Goal: Information Seeking & Learning: Learn about a topic

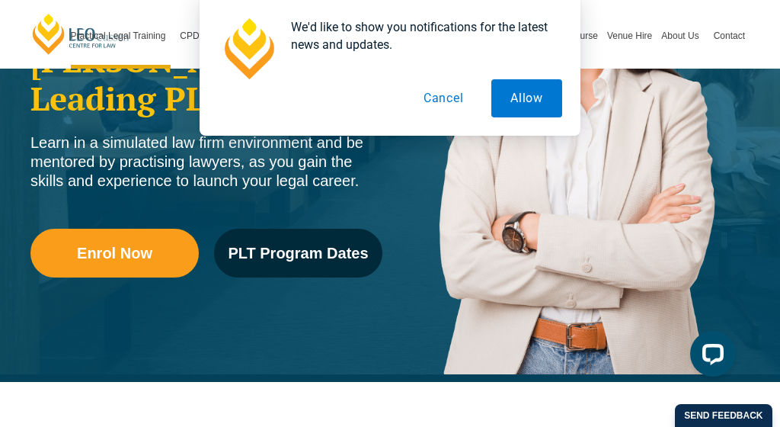
click at [460, 96] on button "Cancel" at bounding box center [444, 98] width 79 height 38
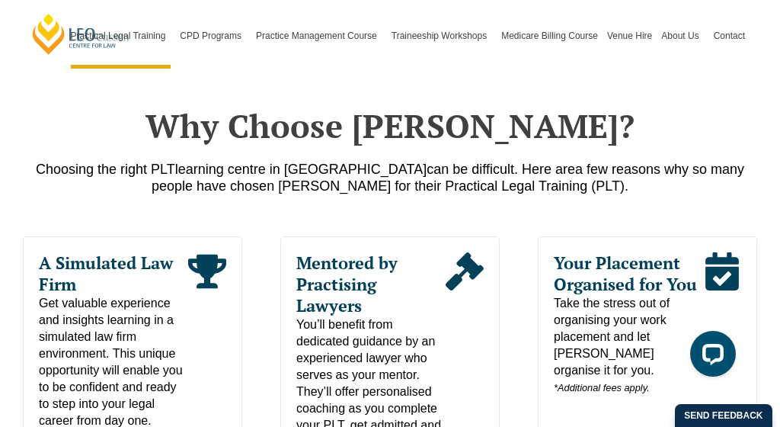
scroll to position [668, 0]
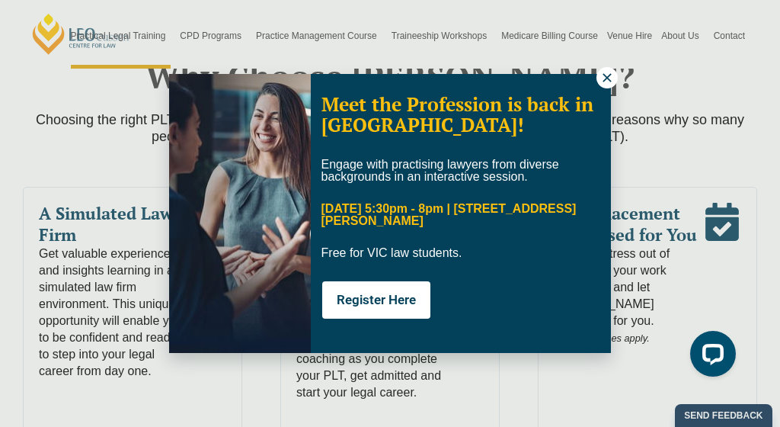
click at [606, 79] on icon at bounding box center [607, 77] width 8 height 8
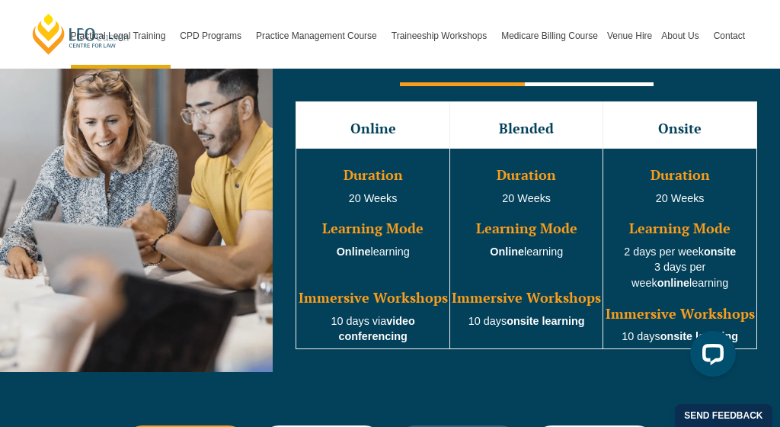
scroll to position [1461, 0]
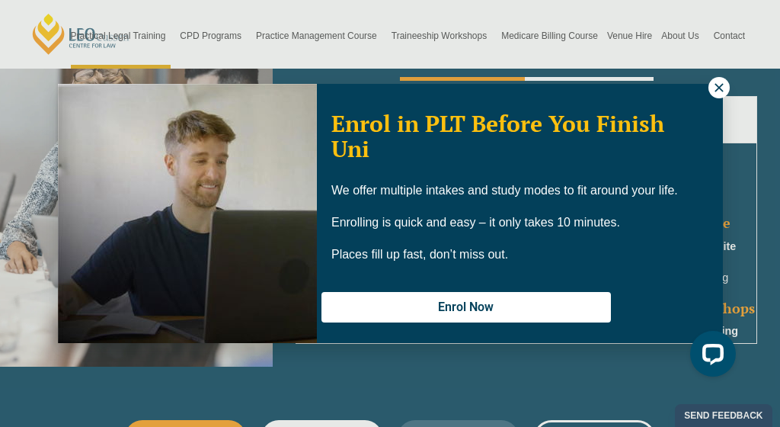
click at [715, 90] on icon at bounding box center [720, 88] width 14 height 14
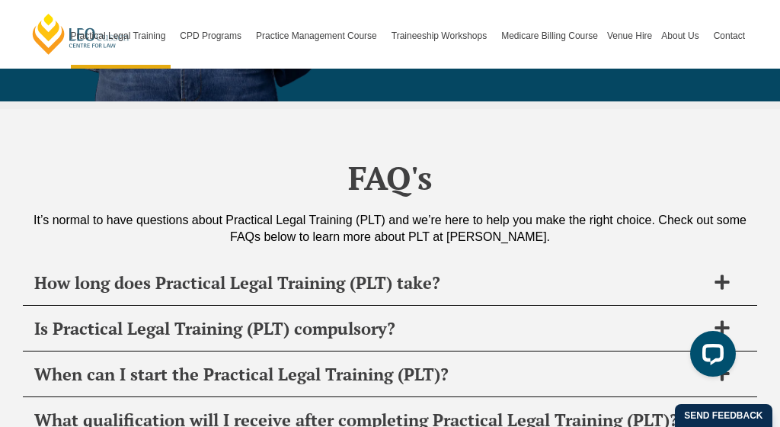
scroll to position [7528, 0]
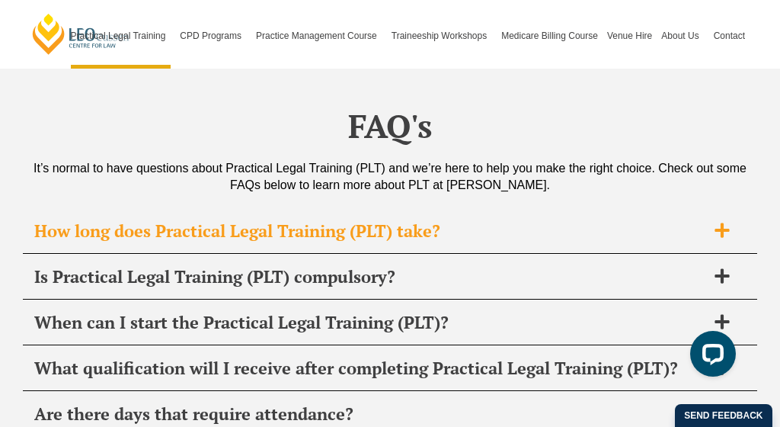
click at [408, 220] on h2 "How long does Practical Legal Training (PLT) take?" at bounding box center [370, 230] width 672 height 21
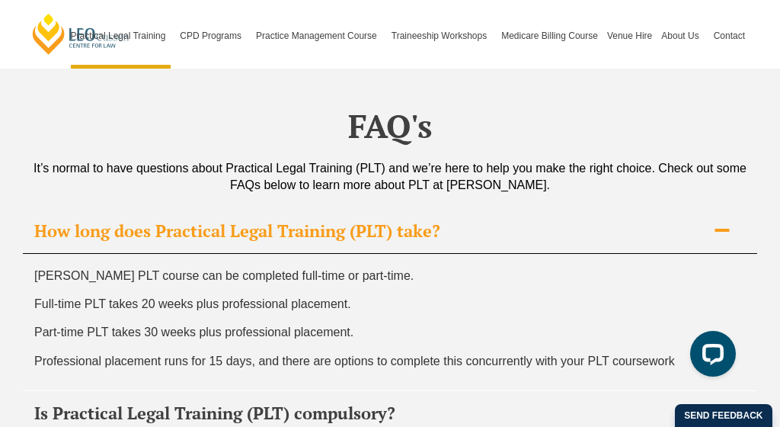
click at [409, 220] on h2 "How long does Practical Legal Training (PLT) take?" at bounding box center [370, 230] width 672 height 21
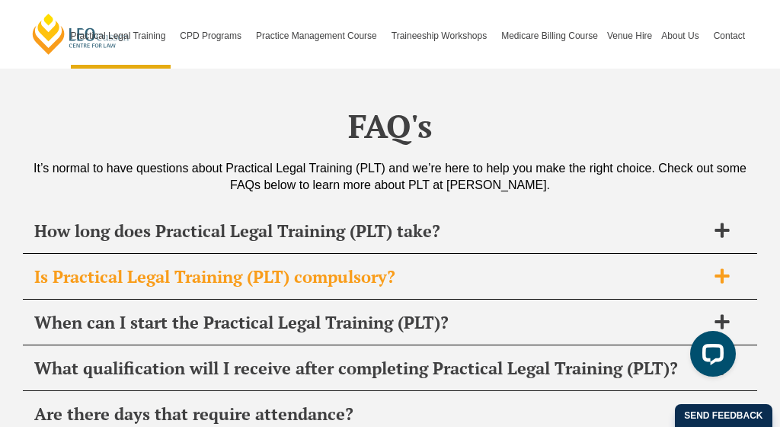
click at [410, 255] on div "Is Practical Legal Training (PLT) compulsory?" at bounding box center [390, 277] width 735 height 45
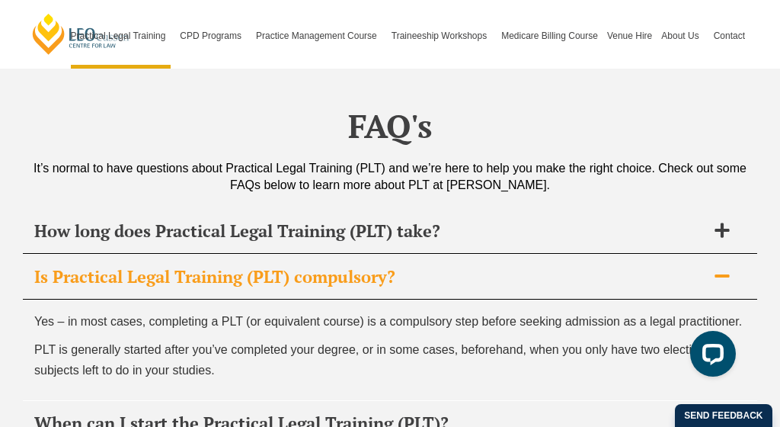
scroll to position [7623, 0]
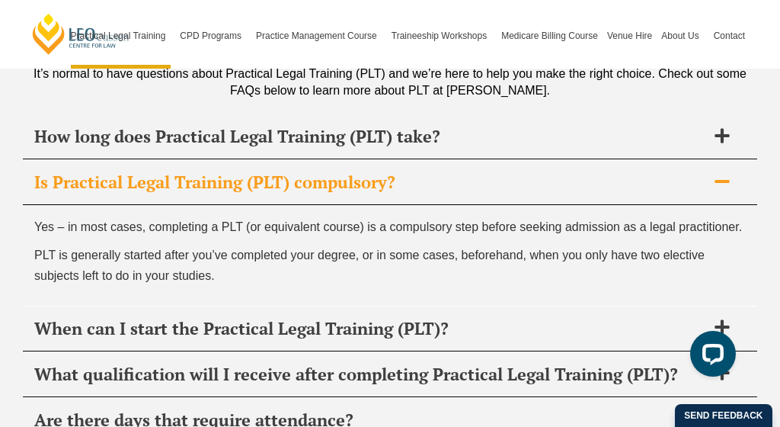
click at [312, 160] on div "Is Practical Legal Training (PLT) compulsory?" at bounding box center [390, 182] width 735 height 45
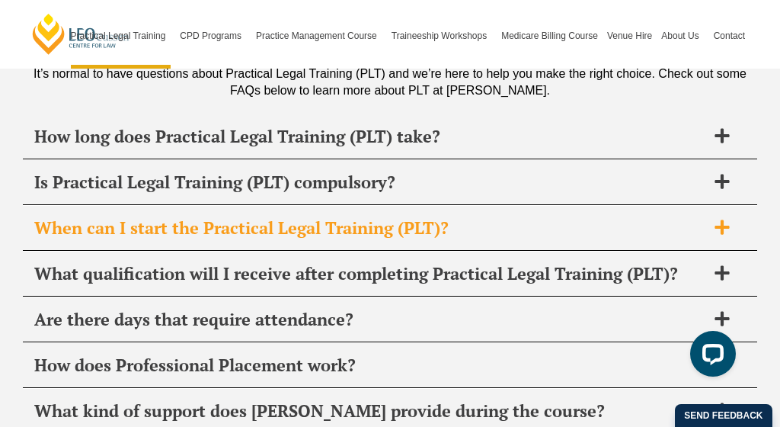
click at [320, 217] on h2 "When can I start the Practical Legal Training (PLT)?" at bounding box center [370, 227] width 672 height 21
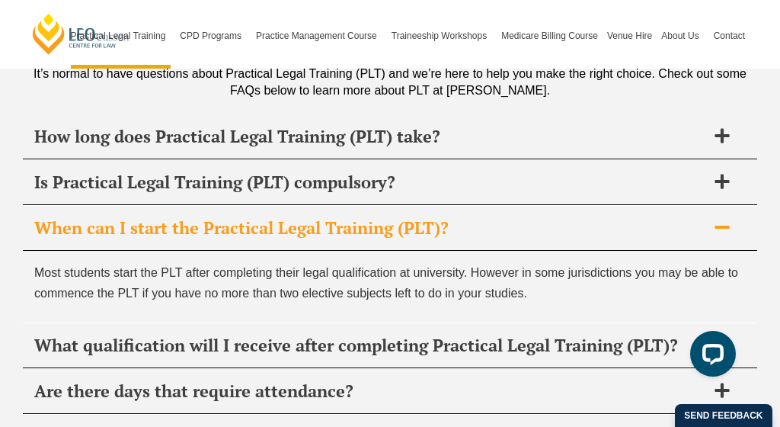
click at [355, 206] on div "When can I start the Practical Legal Training (PLT)?" at bounding box center [390, 228] width 735 height 45
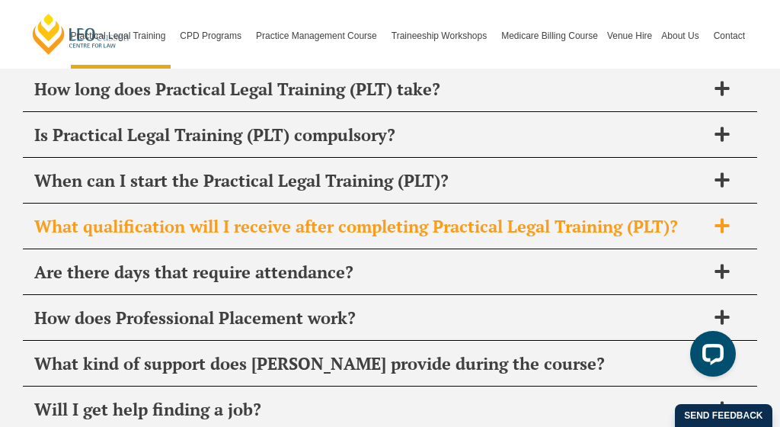
scroll to position [7672, 0]
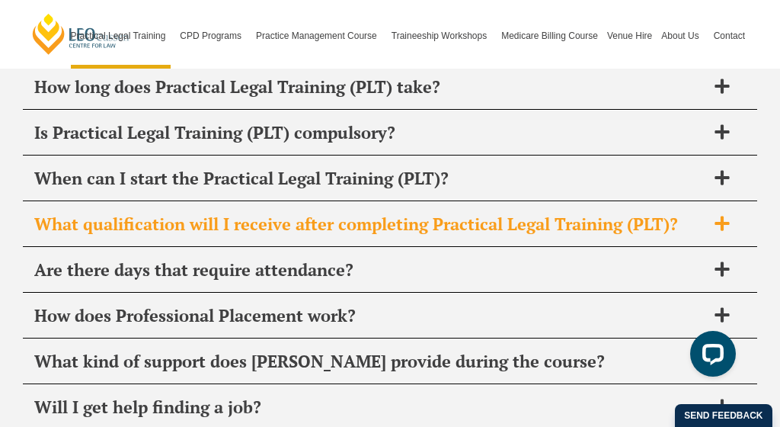
click at [366, 213] on h2 "What qualification will I receive after completing Practical Legal Training (PL…" at bounding box center [370, 223] width 672 height 21
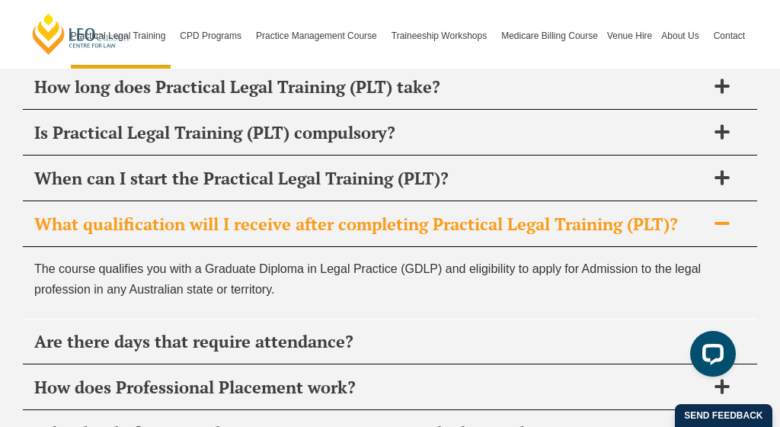
click at [366, 213] on h2 "What qualification will I receive after completing Practical Legal Training (PL…" at bounding box center [370, 223] width 672 height 21
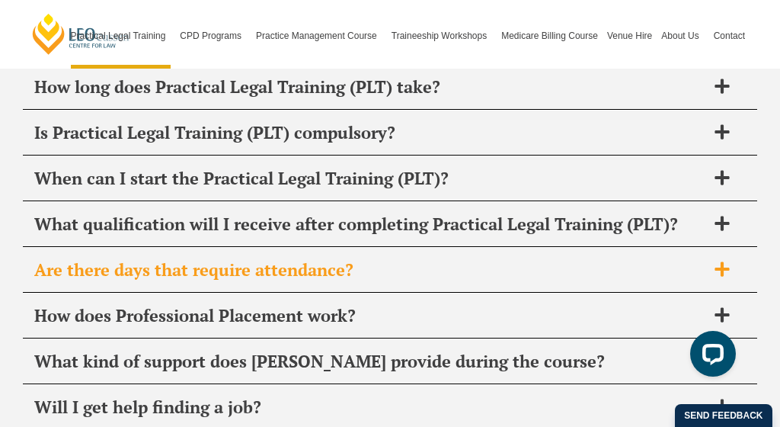
scroll to position [7731, 0]
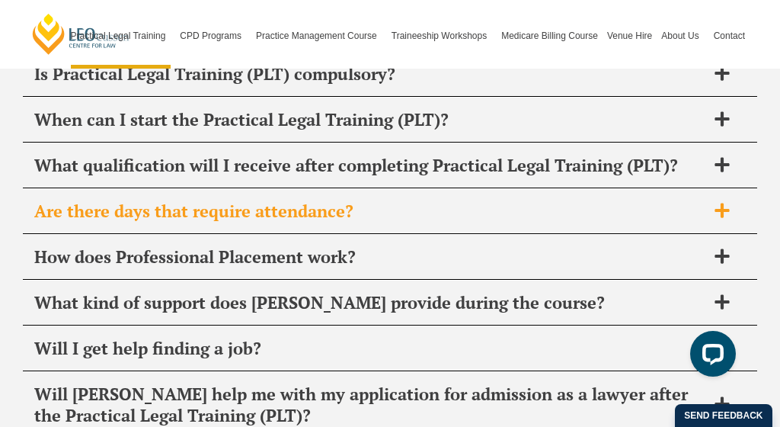
click at [357, 200] on h2 "Are there days that require attendance?" at bounding box center [370, 210] width 672 height 21
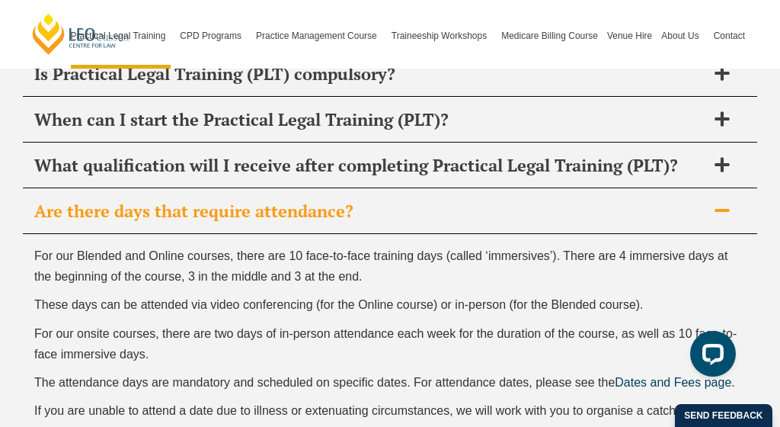
click at [359, 200] on h2 "Are there days that require attendance?" at bounding box center [370, 210] width 672 height 21
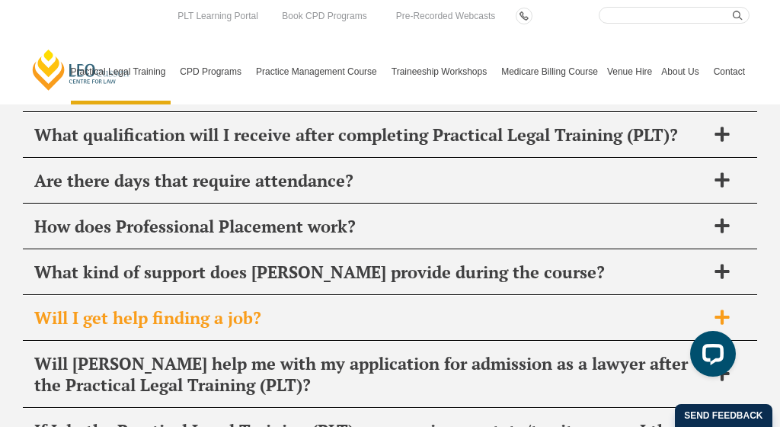
scroll to position [7737, 0]
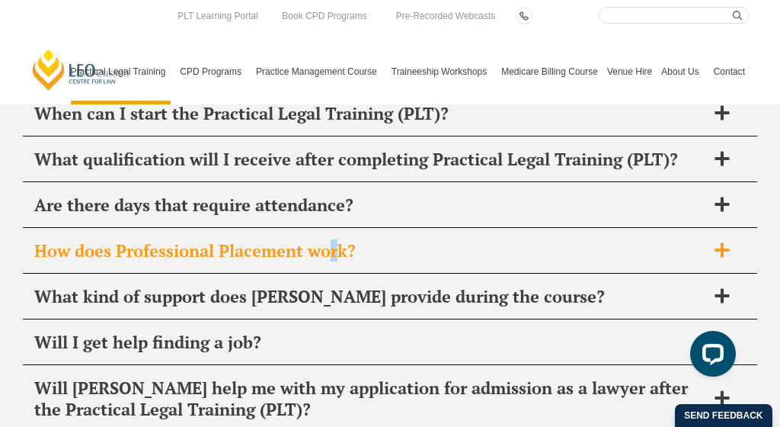
click at [335, 240] on h2 "How does Professional Placement work?" at bounding box center [370, 250] width 672 height 21
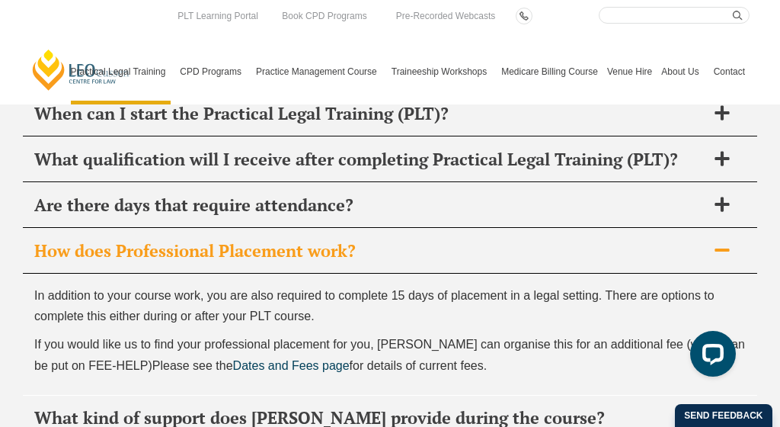
click at [329, 285] on p "In addition to your course work, you are also required to complete 15 days of p…" at bounding box center [390, 305] width 712 height 41
click at [411, 229] on div "How does Professional Placement work?" at bounding box center [390, 251] width 735 height 45
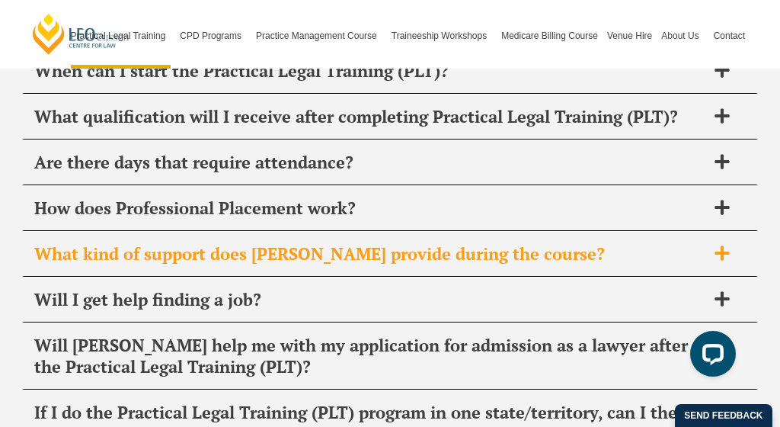
scroll to position [7793, 0]
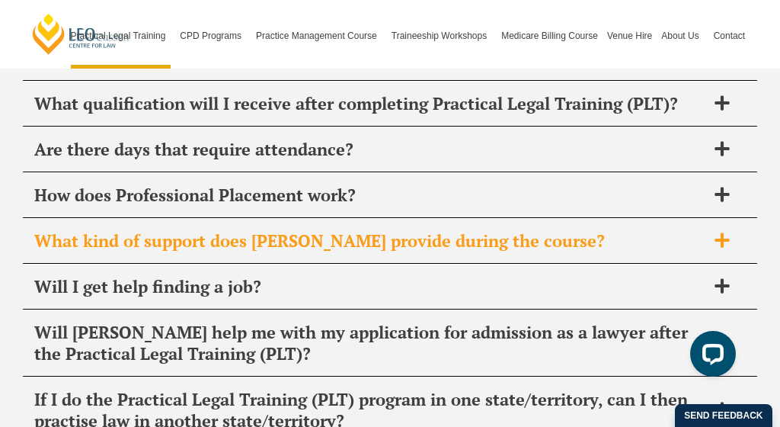
click at [419, 230] on h2 "What kind of support does [PERSON_NAME] provide during the course?" at bounding box center [370, 240] width 672 height 21
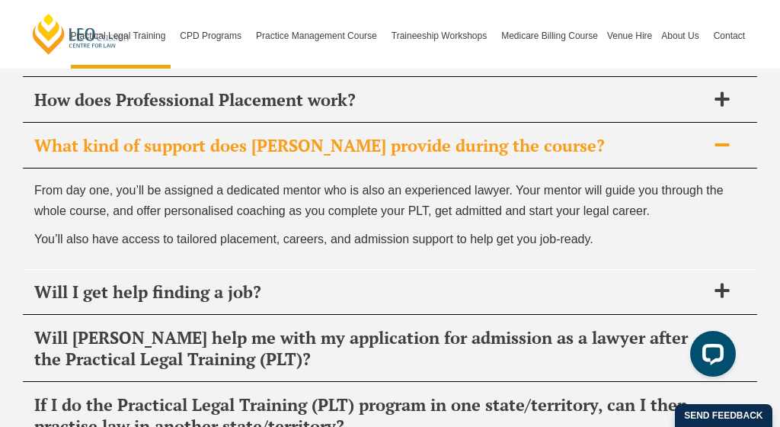
scroll to position [7899, 0]
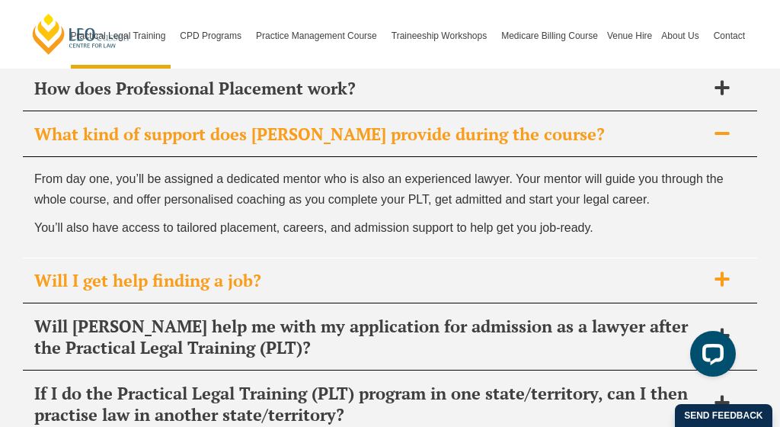
click at [381, 270] on h2 "Will I get help finding a job?" at bounding box center [370, 280] width 672 height 21
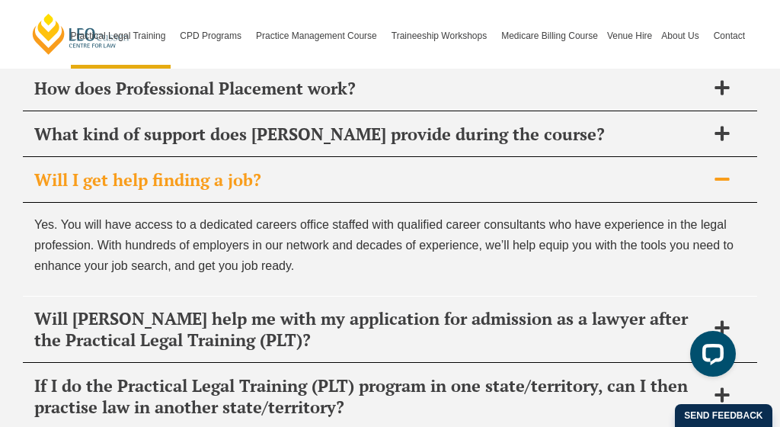
click at [393, 158] on div "Will I get help finding a job?" at bounding box center [390, 180] width 735 height 45
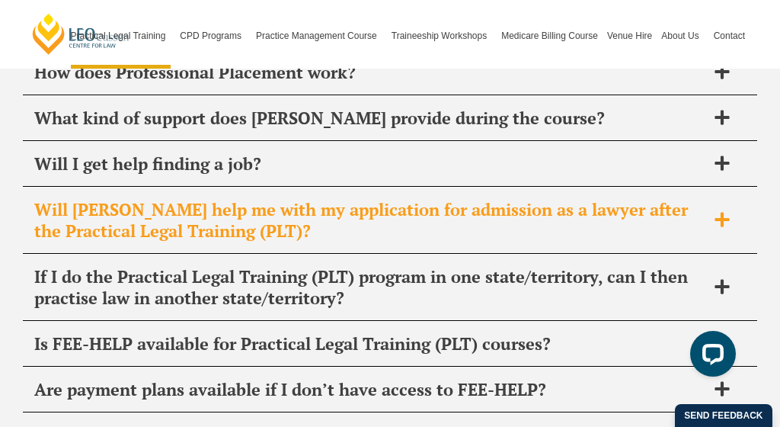
scroll to position [7921, 0]
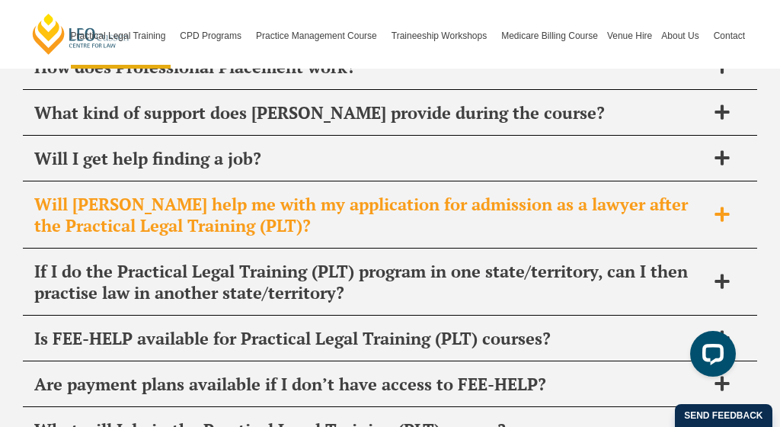
click at [399, 194] on h2 "Will [PERSON_NAME] help me with my application for admission as a lawyer after …" at bounding box center [370, 215] width 672 height 43
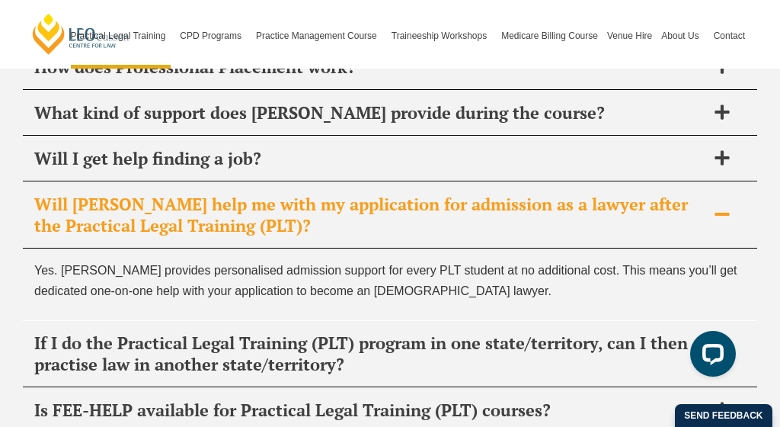
click at [397, 194] on h2 "Will [PERSON_NAME] help me with my application for admission as a lawyer after …" at bounding box center [370, 215] width 672 height 43
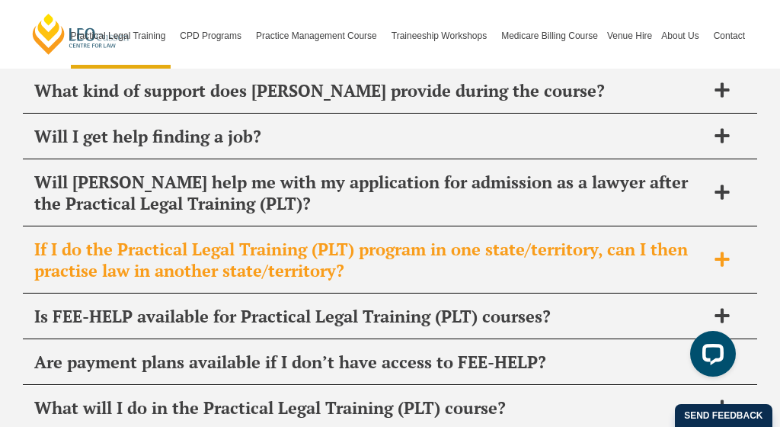
scroll to position [7997, 0]
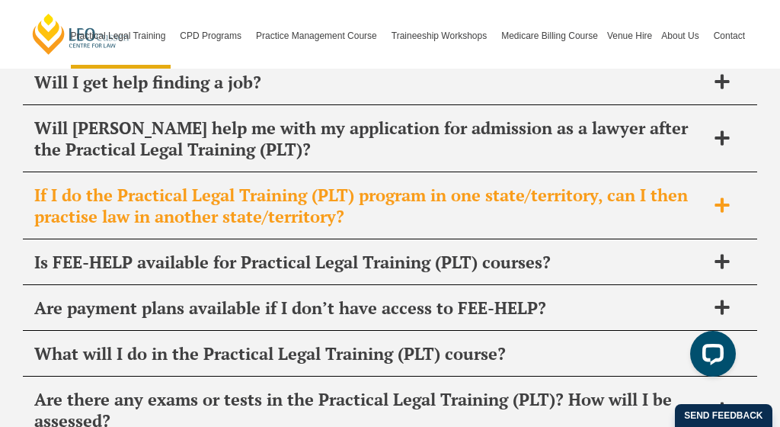
click at [402, 184] on h2 "If I do the Practical Legal Training (PLT) program in one state/territory, can …" at bounding box center [370, 205] width 672 height 43
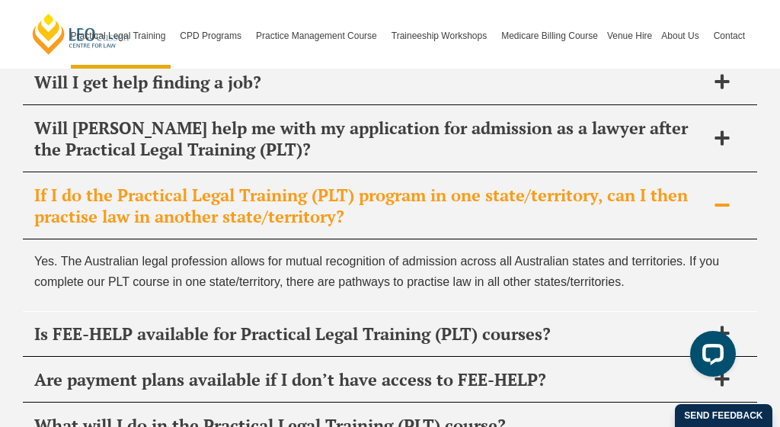
click at [402, 184] on h2 "If I do the Practical Legal Training (PLT) program in one state/territory, can …" at bounding box center [370, 205] width 672 height 43
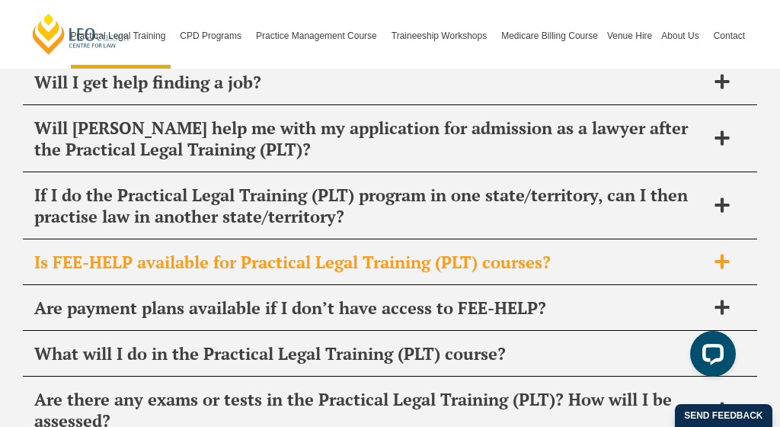
click at [399, 252] on h2 "Is FEE-HELP available for Practical Legal Training (PLT) courses?" at bounding box center [370, 262] width 672 height 21
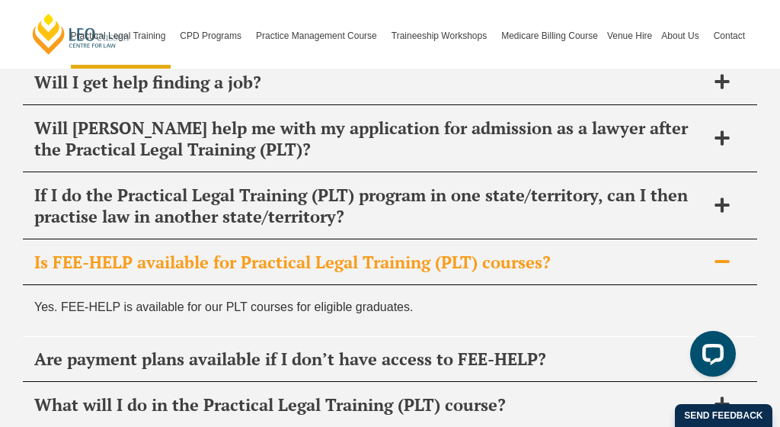
click at [394, 252] on h2 "Is FEE-HELP available for Practical Legal Training (PLT) courses?" at bounding box center [370, 262] width 672 height 21
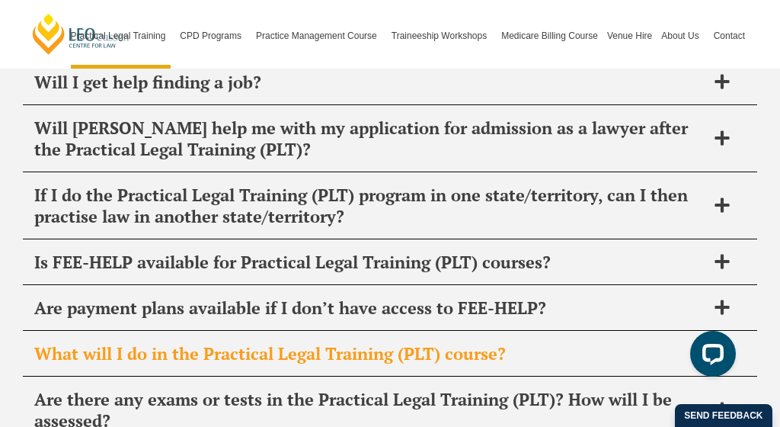
scroll to position [8054, 0]
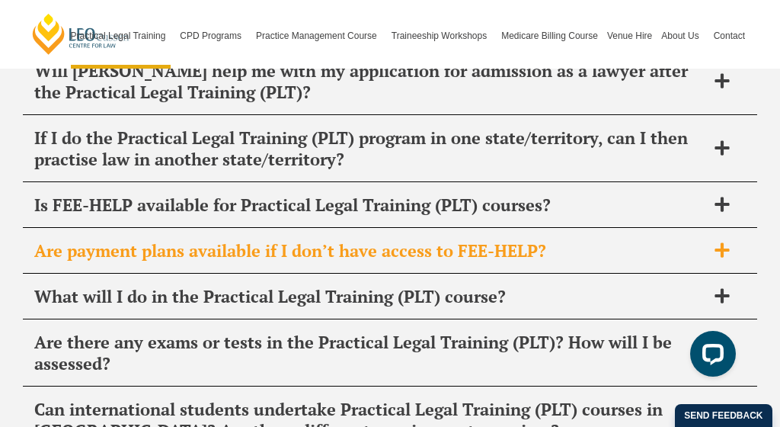
click at [408, 229] on div "Are payment plans available if I don’t have access to FEE-HELP?" at bounding box center [390, 251] width 735 height 45
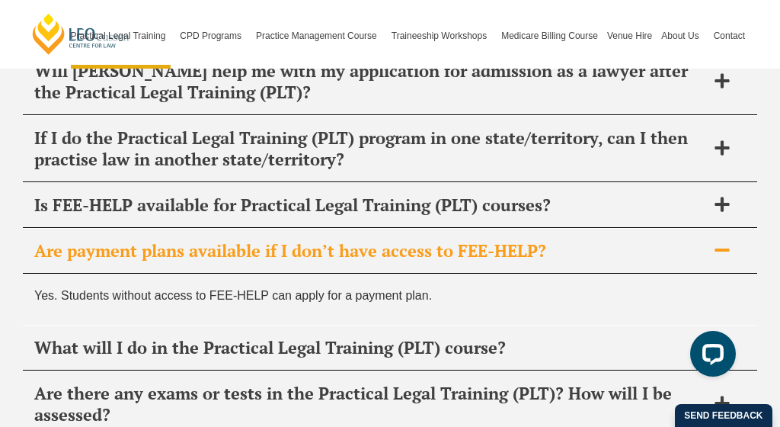
click at [409, 229] on div "Are payment plans available if I don’t have access to FEE-HELP?" at bounding box center [390, 251] width 735 height 45
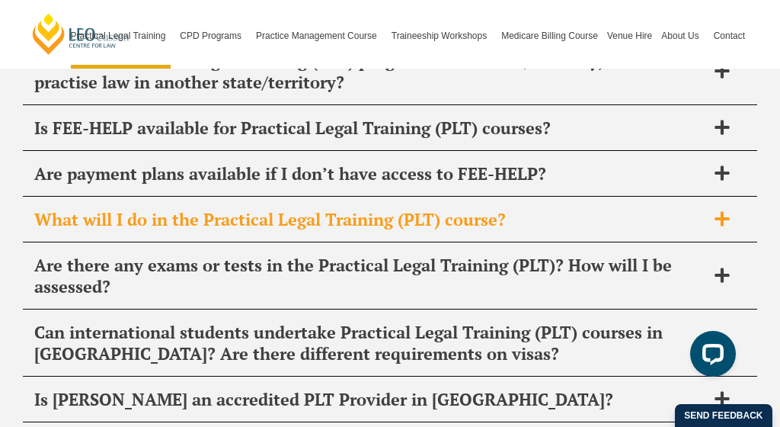
scroll to position [8146, 0]
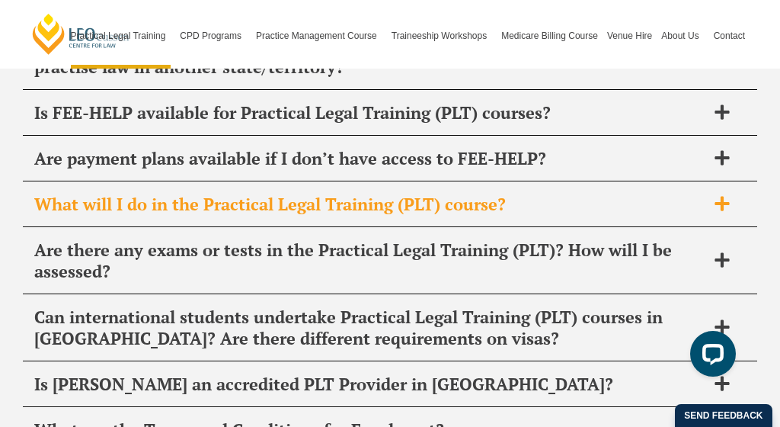
click at [429, 194] on h2 "What will I do in the Practical Legal Training (PLT) course?" at bounding box center [370, 204] width 672 height 21
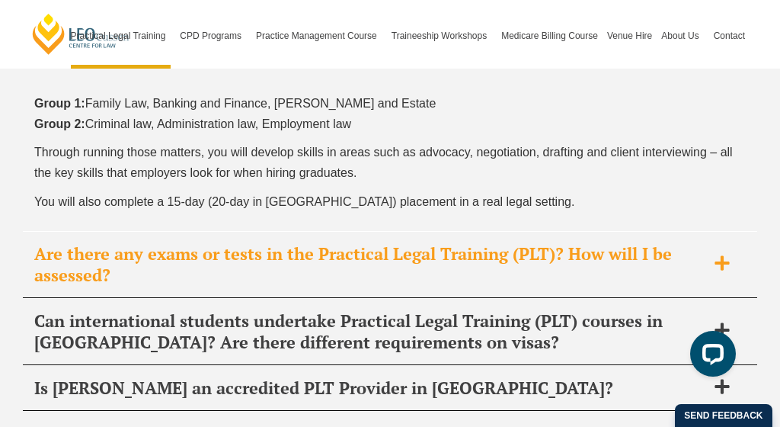
scroll to position [8525, 0]
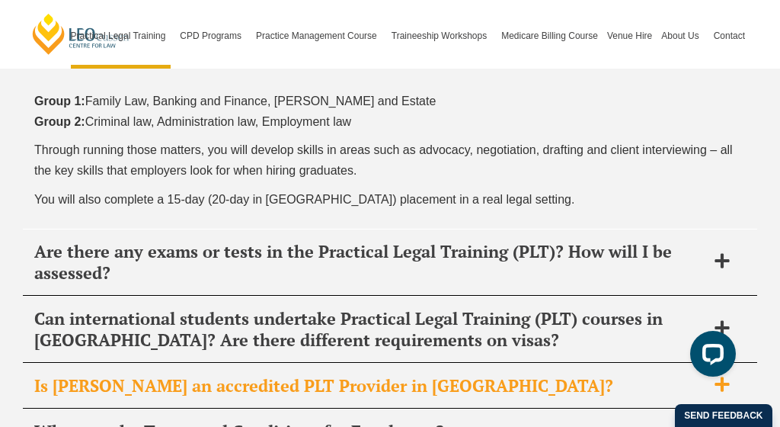
click at [384, 375] on h2 "Is [PERSON_NAME] an accredited PLT Provider in [GEOGRAPHIC_DATA]?" at bounding box center [370, 385] width 672 height 21
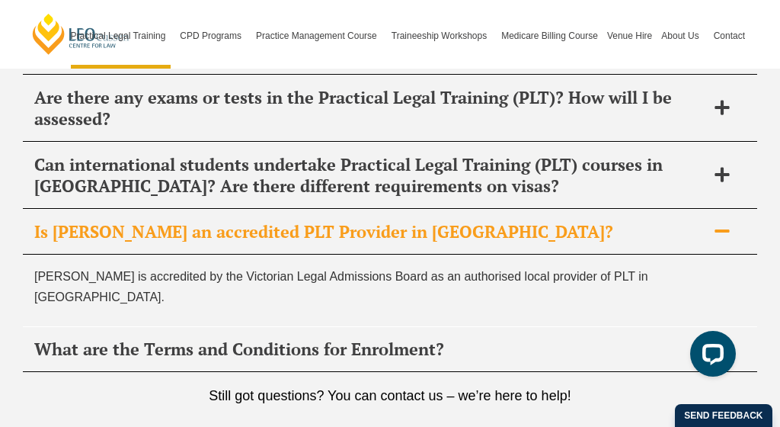
scroll to position [8275, 0]
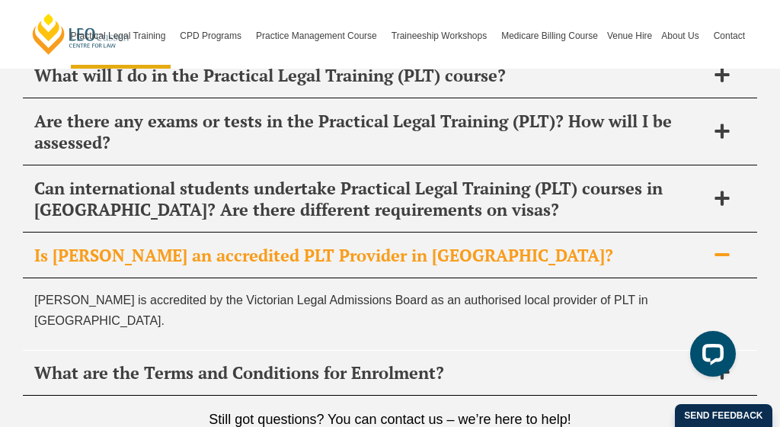
click at [344, 245] on h2 "Is [PERSON_NAME] an accredited PLT Provider in [GEOGRAPHIC_DATA]?" at bounding box center [370, 255] width 672 height 21
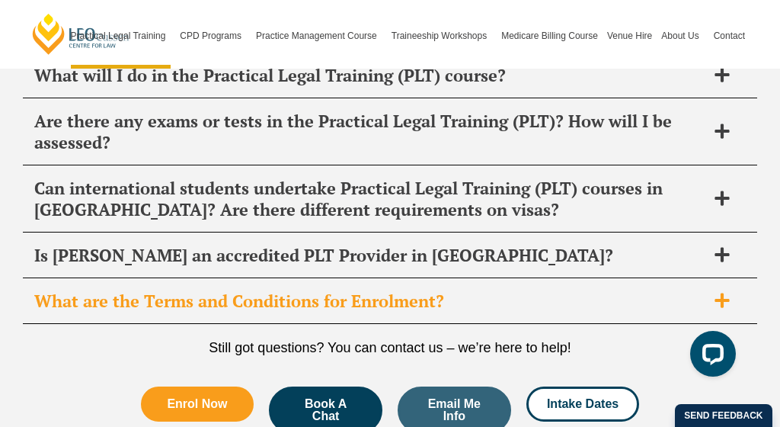
click at [342, 290] on h2 "What are the Terms and Conditions for Enrolment?" at bounding box center [370, 300] width 672 height 21
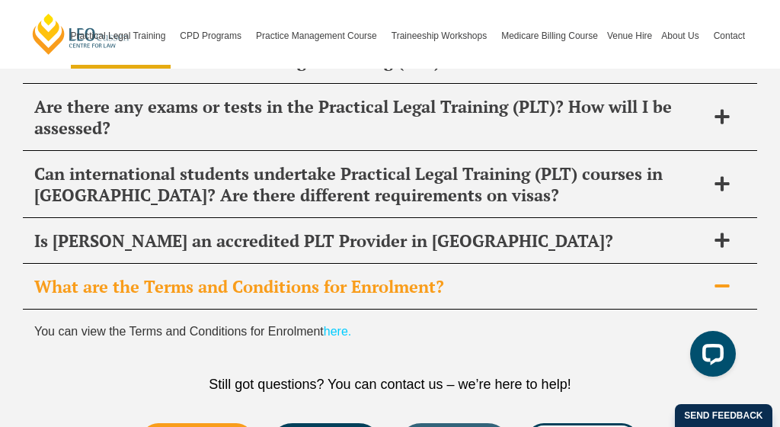
scroll to position [8303, 0]
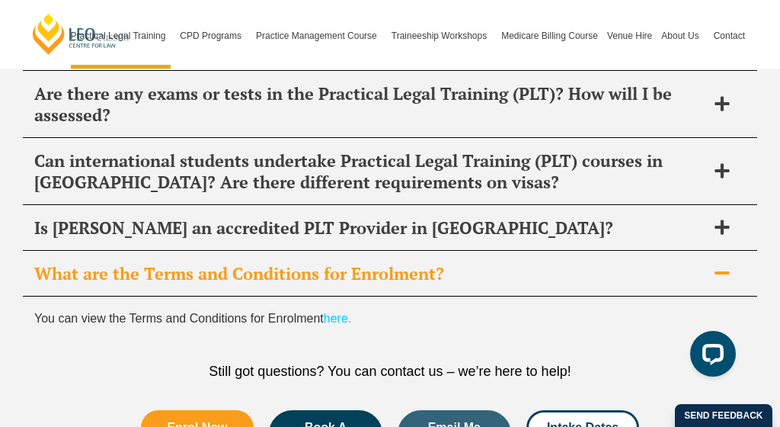
click at [375, 263] on h2 "What are the Terms and Conditions for Enrolment?" at bounding box center [370, 273] width 672 height 21
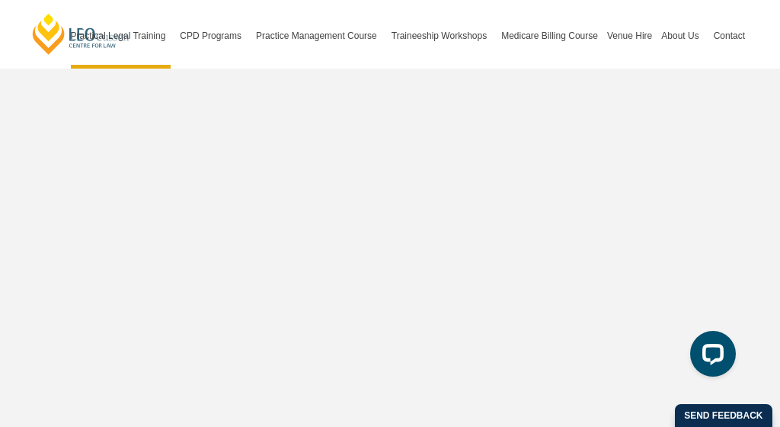
scroll to position [4838, 0]
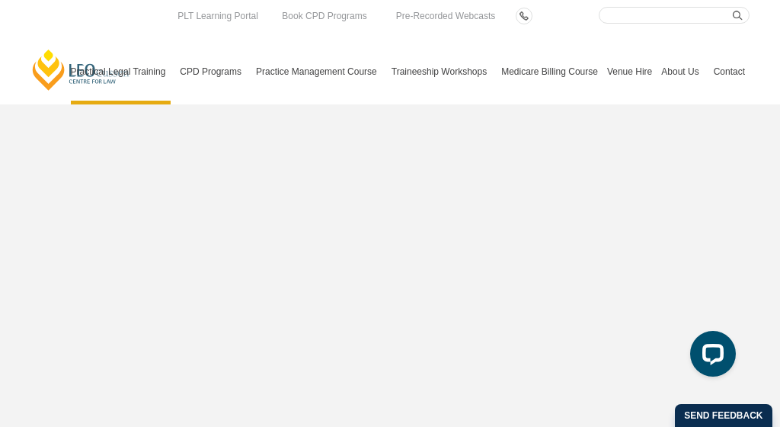
click at [582, 72] on link "Medicare Billing Course" at bounding box center [550, 72] width 106 height 66
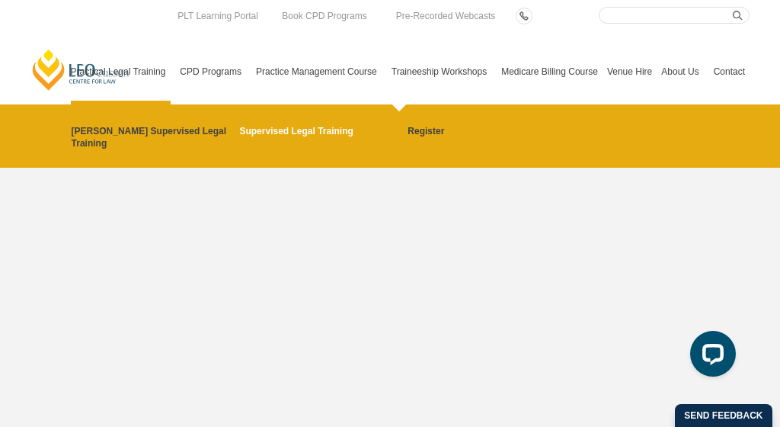
click at [258, 130] on link "Supervised Legal Training" at bounding box center [318, 131] width 158 height 12
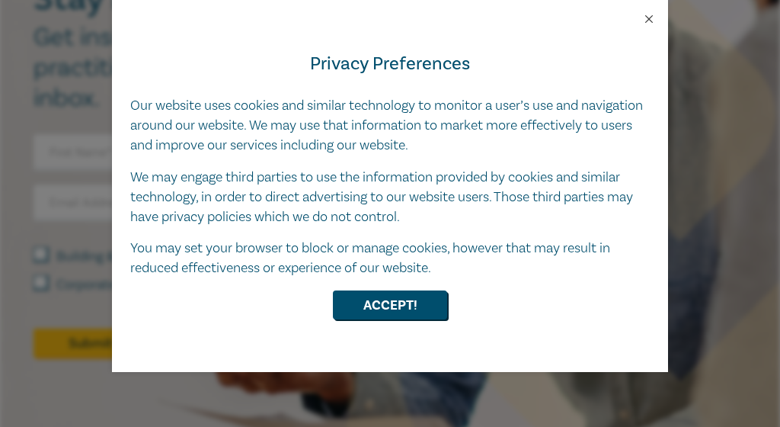
click at [648, 20] on button "Close" at bounding box center [650, 19] width 14 height 14
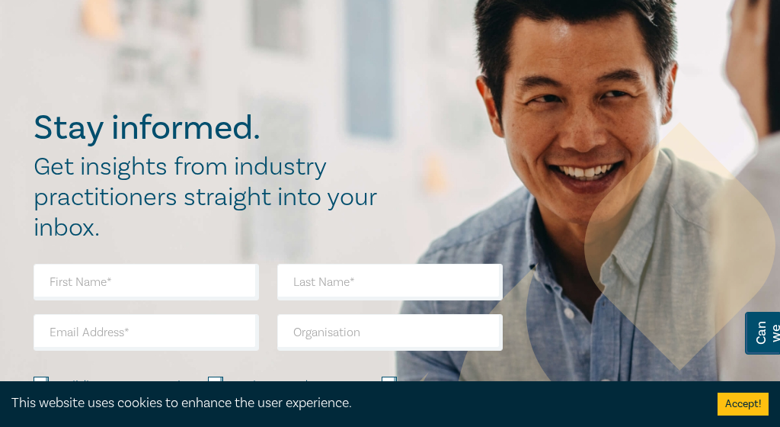
scroll to position [1049, 0]
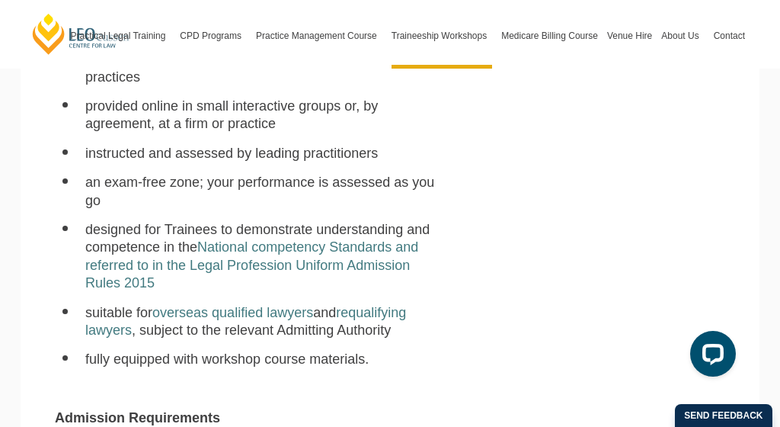
scroll to position [620, 0]
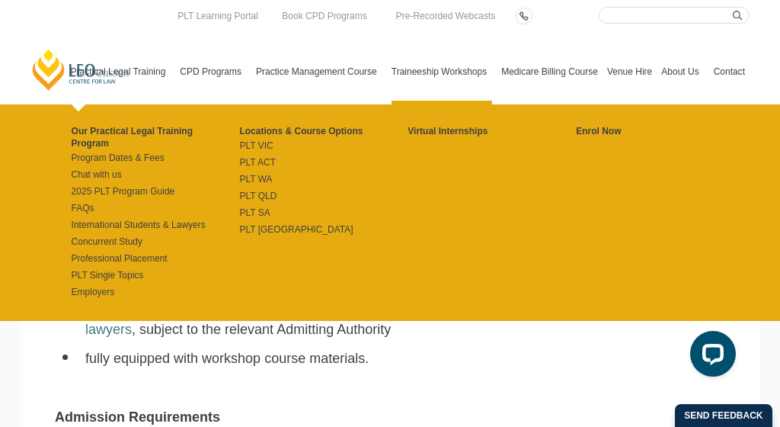
click at [84, 57] on link "Practical Legal Training" at bounding box center [121, 72] width 110 height 66
